Goal: Understand process/instructions: Learn how to perform a task or action

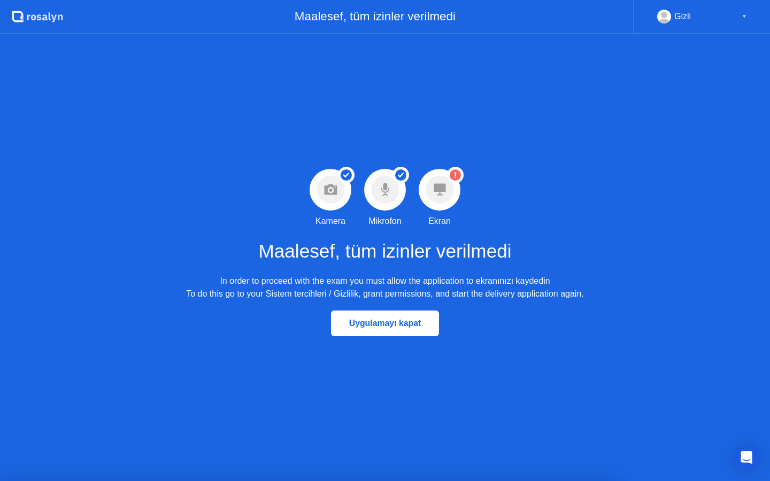
click at [440, 187] on icon at bounding box center [439, 190] width 12 height 12
click at [448, 181] on icon "Uyarı Ekran paylaşımı izni verilmedi" at bounding box center [455, 175] width 17 height 17
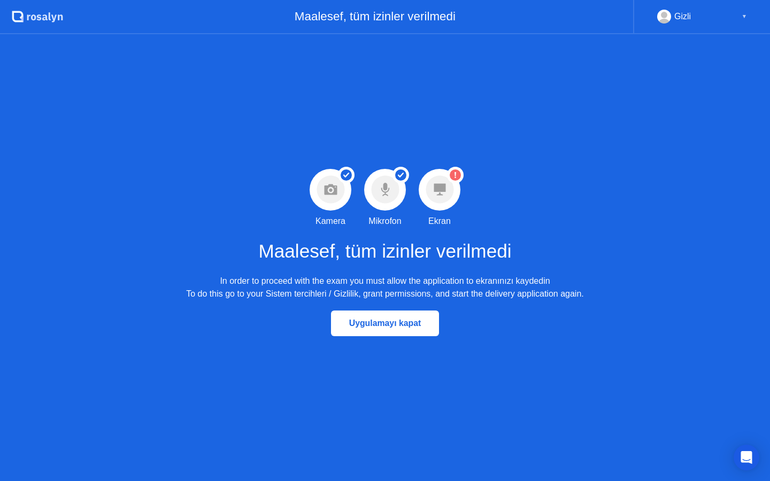
click at [461, 169] on icon "Uyarı Ekran paylaşımı izni verilmedi" at bounding box center [455, 175] width 17 height 17
click at [743, 14] on div "▼" at bounding box center [743, 17] width 5 height 14
click at [744, 17] on div "▼" at bounding box center [743, 17] width 5 height 14
click at [687, 14] on div "Gizli" at bounding box center [682, 17] width 17 height 14
click at [316, 296] on div "In order to proceed with the exam you must allow the application to ekranınızı …" at bounding box center [384, 288] width 397 height 26
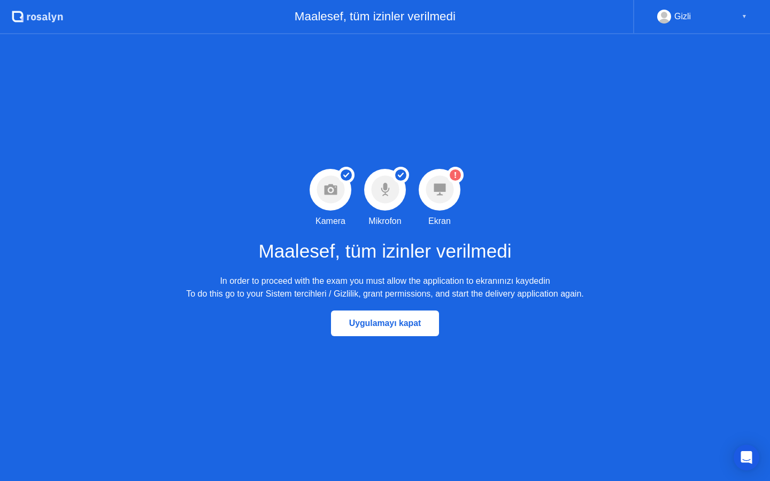
click at [423, 293] on div "In order to proceed with the exam you must allow the application to ekranınızı …" at bounding box center [384, 288] width 397 height 26
click at [406, 325] on div "Uygulamayı kapat" at bounding box center [385, 324] width 102 height 10
